Goal: Task Accomplishment & Management: Manage account settings

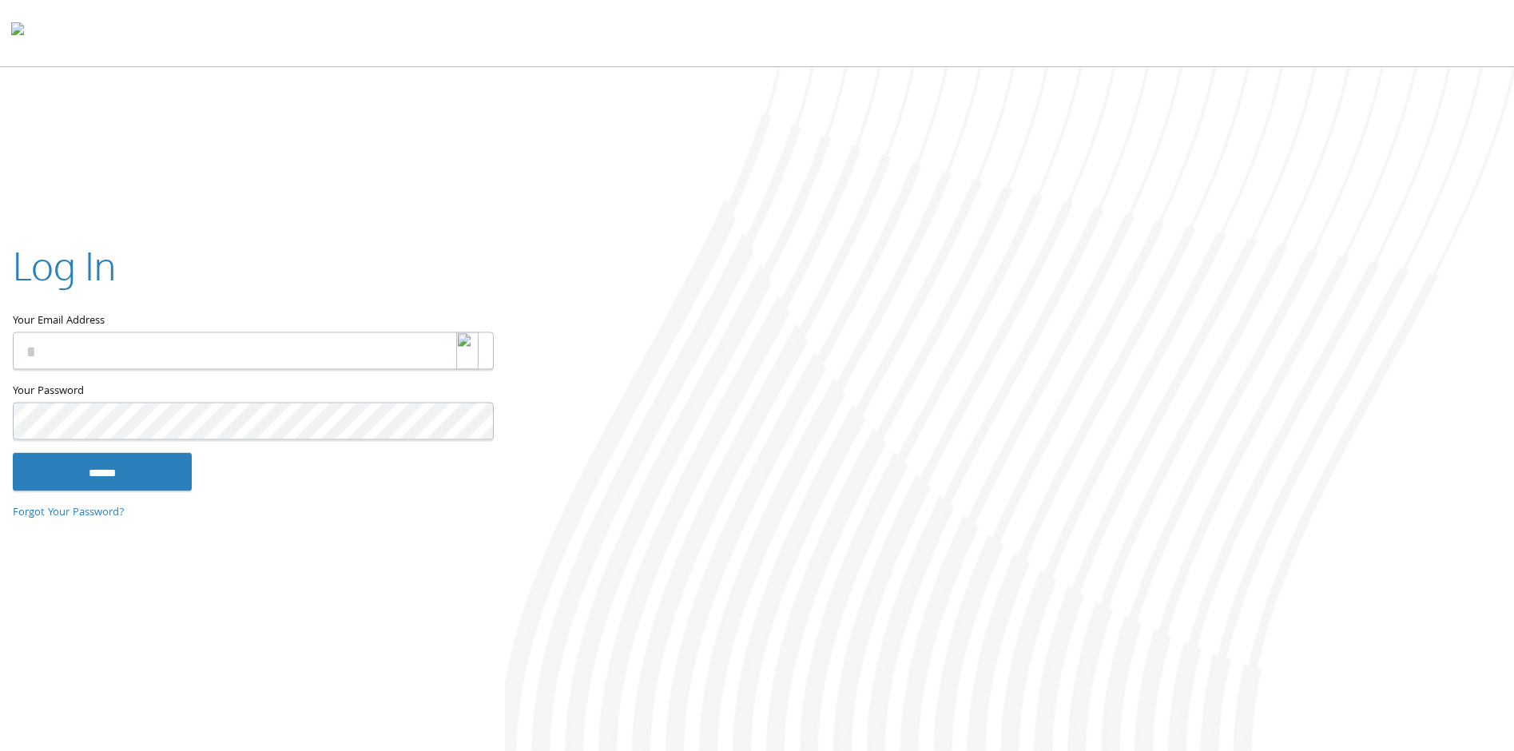
click at [487, 350] on div at bounding box center [475, 351] width 38 height 38
click at [463, 353] on img at bounding box center [467, 351] width 22 height 38
drag, startPoint x: 212, startPoint y: 341, endPoint x: 208, endPoint y: 353, distance: 12.4
click at [209, 346] on input "Your Email Address" at bounding box center [253, 351] width 481 height 38
click at [476, 353] on img at bounding box center [467, 351] width 22 height 38
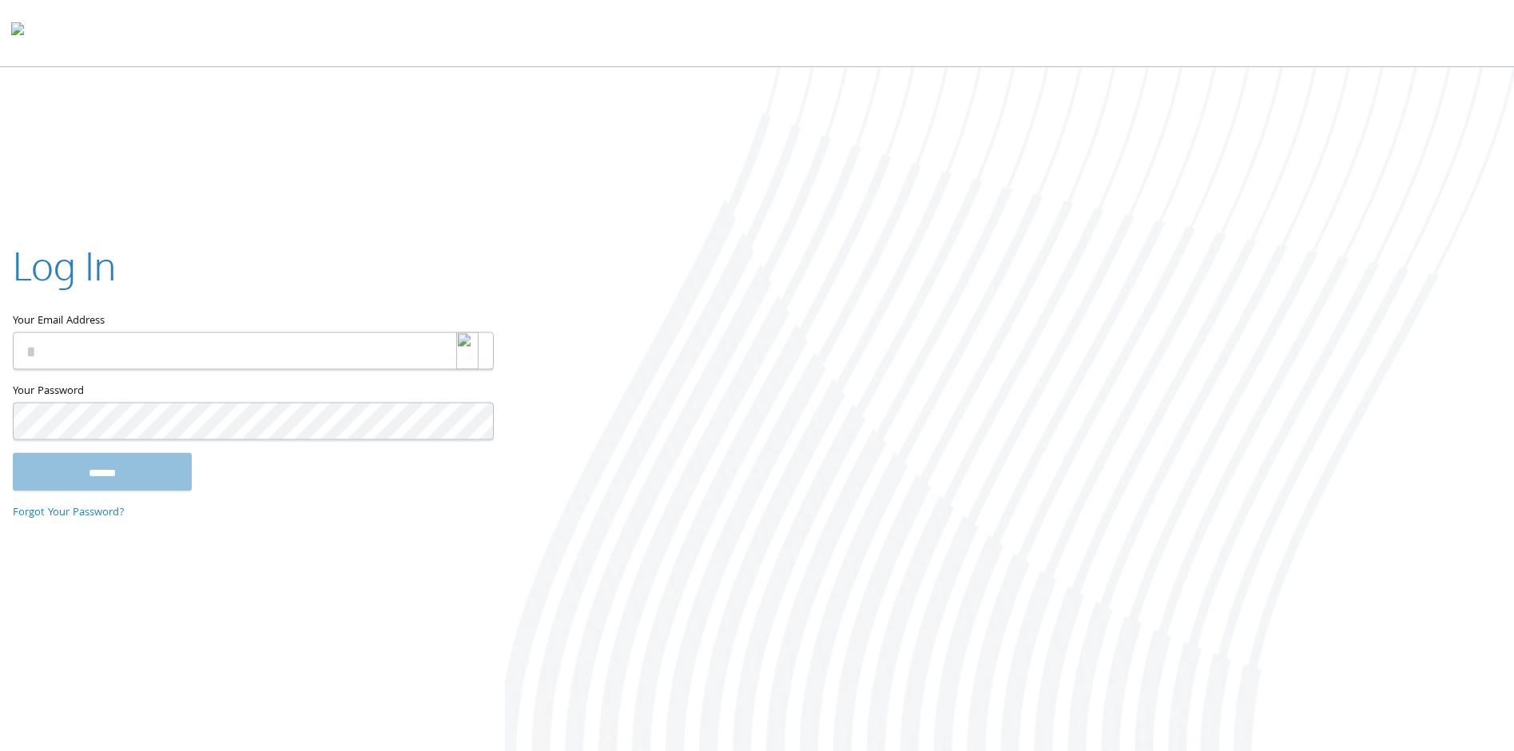
click at [463, 356] on img at bounding box center [467, 351] width 22 height 38
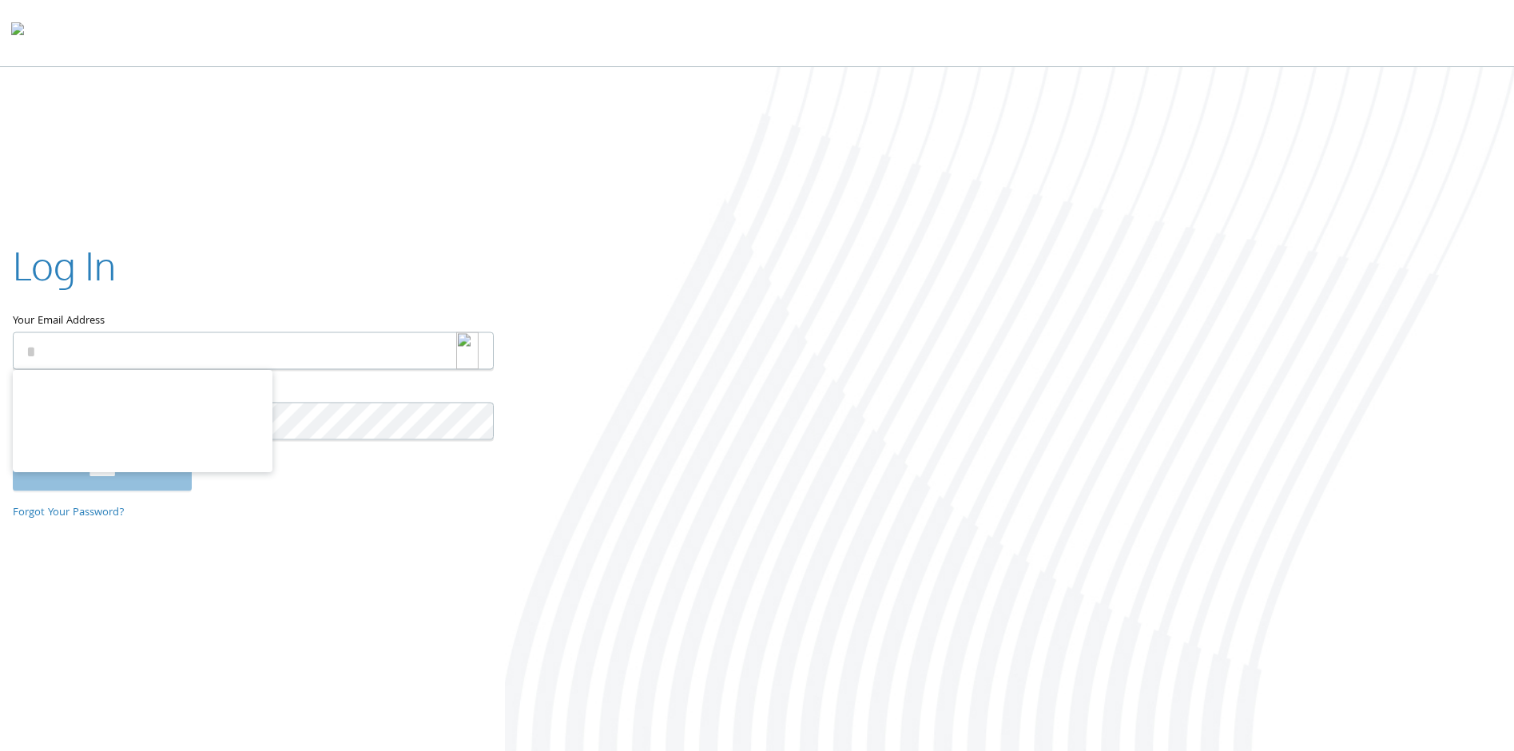
type input "**********"
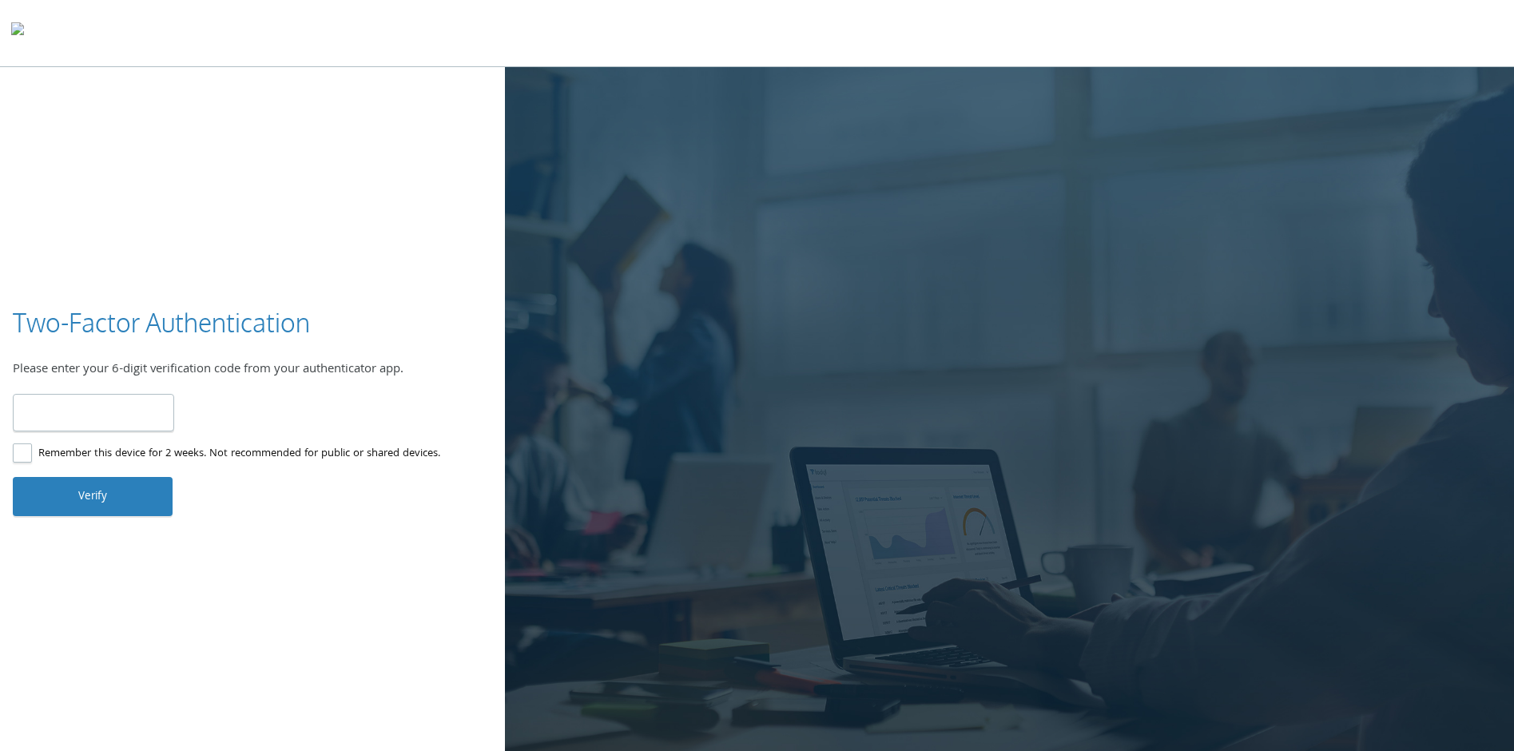
click at [14, 454] on label "Remember this device for 2 weeks. Not recommended for public or shared devices." at bounding box center [226, 454] width 427 height 20
click at [89, 414] on input "number" at bounding box center [93, 413] width 161 height 38
click at [125, 415] on input "number" at bounding box center [93, 413] width 161 height 38
type input "******"
click at [80, 502] on button "Verify" at bounding box center [93, 496] width 160 height 38
